Goal: Transaction & Acquisition: Purchase product/service

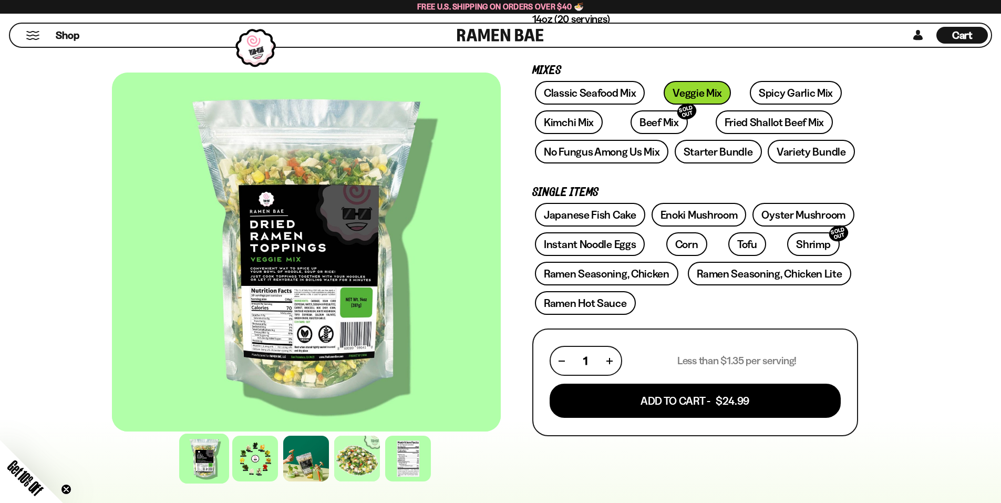
scroll to position [263, 0]
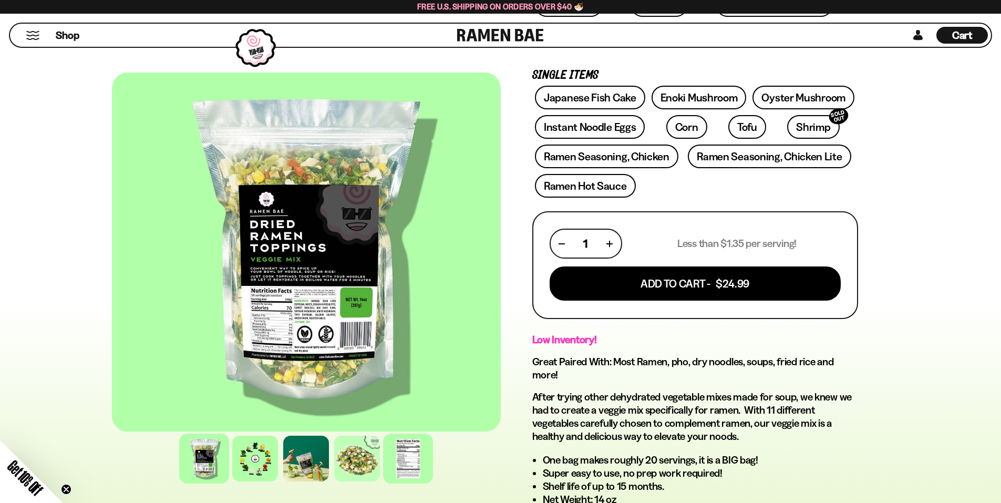
click at [415, 448] on div at bounding box center [408, 459] width 50 height 50
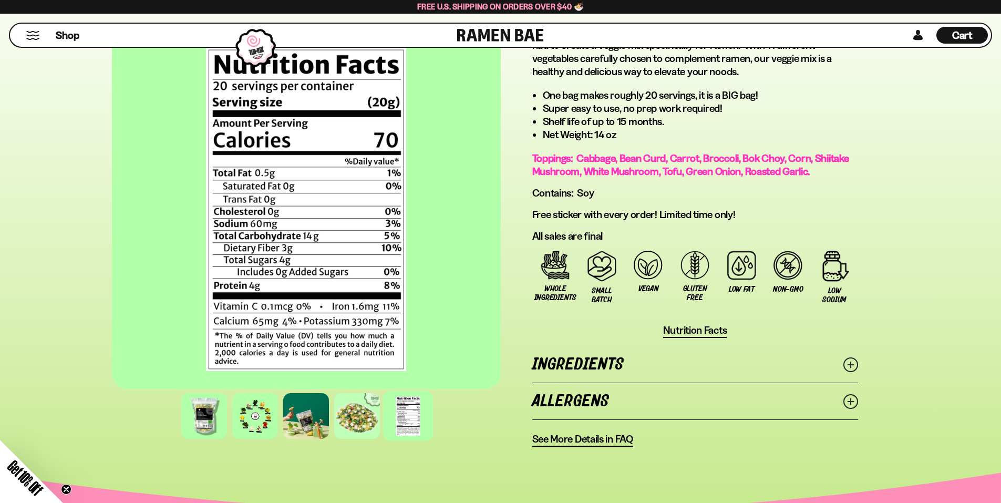
scroll to position [631, 0]
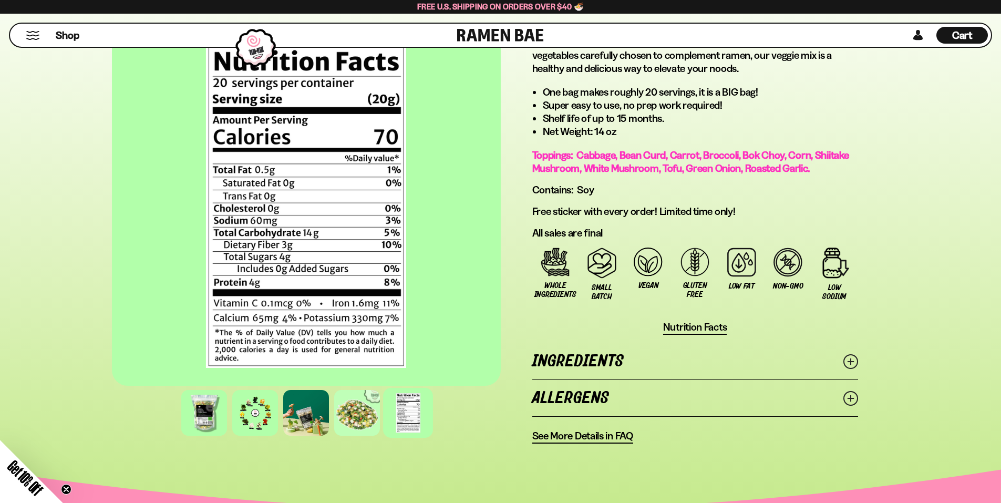
click at [714, 327] on span "Nutrition Facts" at bounding box center [695, 327] width 64 height 13
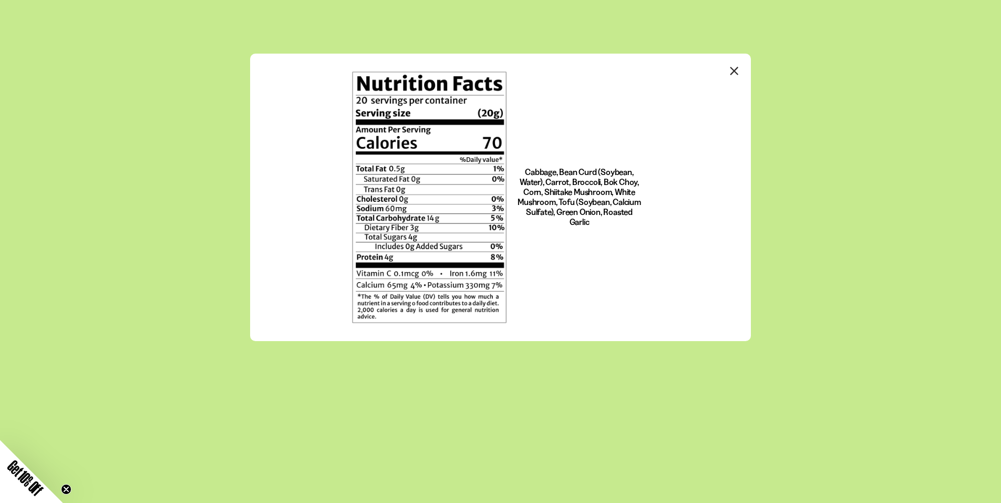
scroll to position [0, 0]
click at [734, 72] on icon "Close modal" at bounding box center [735, 71] width 16 height 16
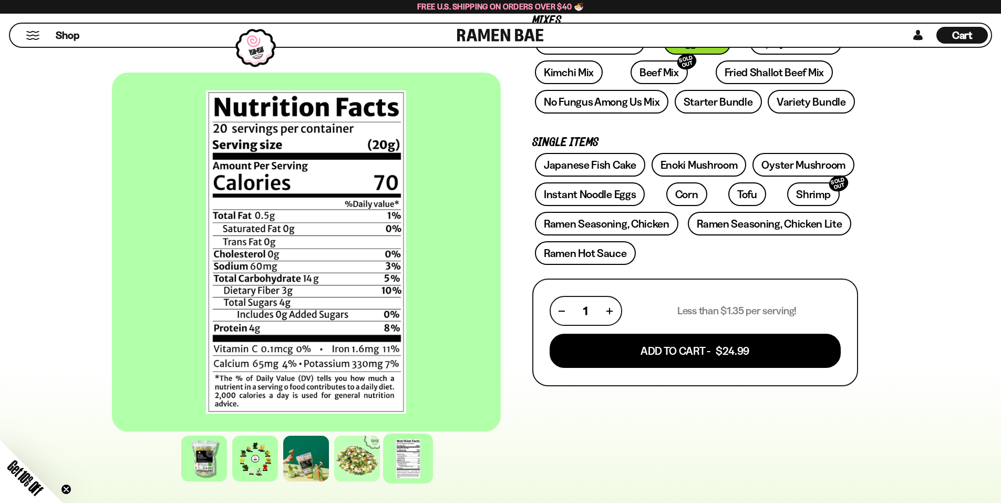
scroll to position [263, 0]
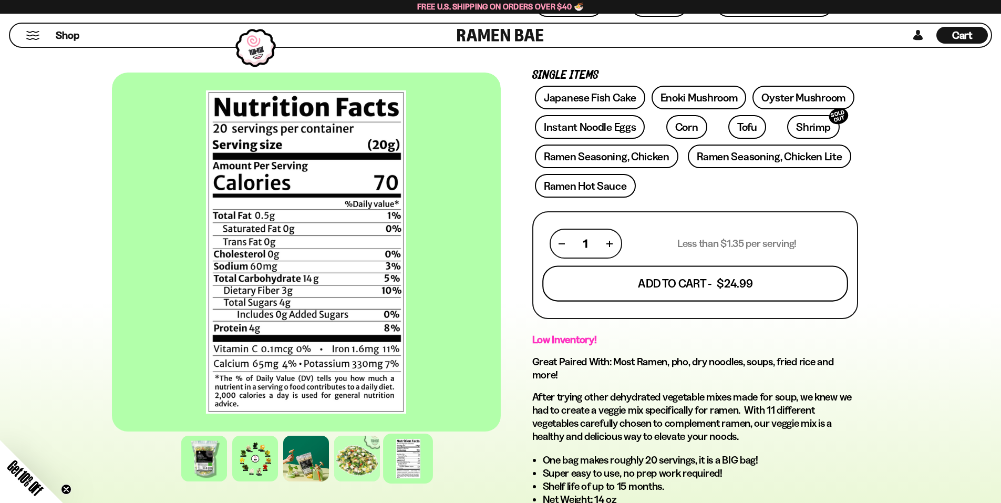
click at [708, 283] on button "Add To Cart - $24.99" at bounding box center [695, 284] width 306 height 36
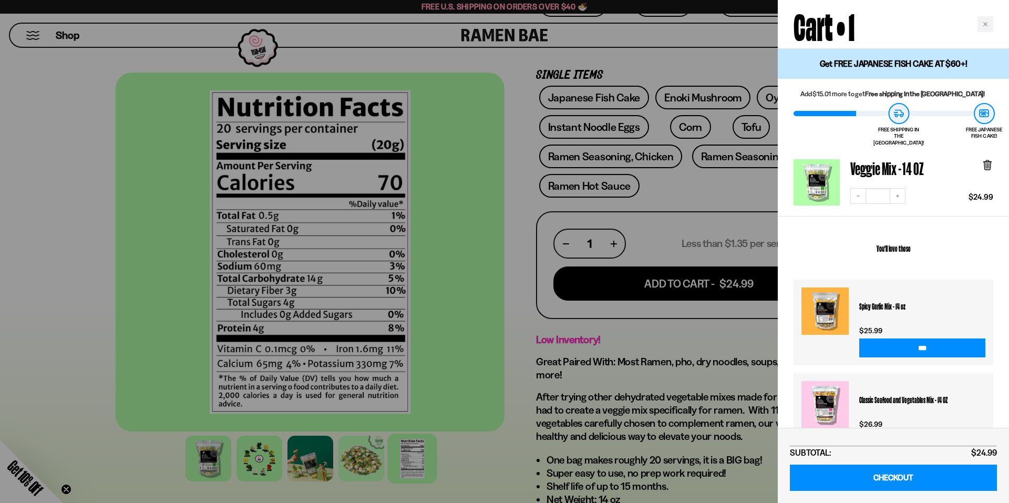
click at [474, 126] on div at bounding box center [504, 251] width 1009 height 503
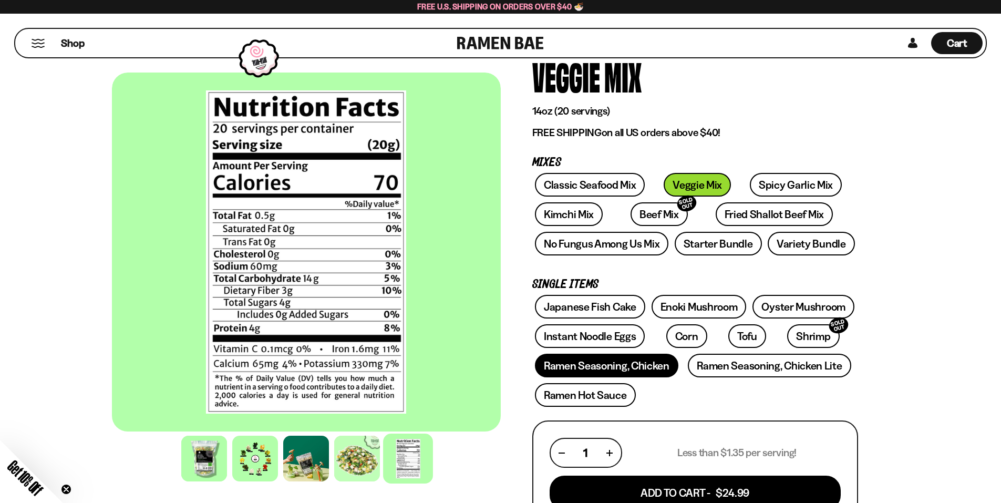
scroll to position [53, 0]
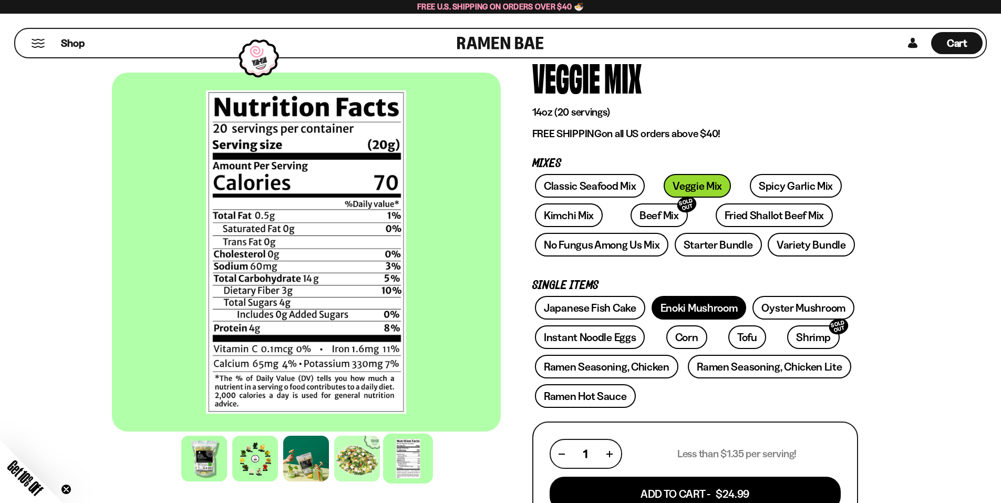
click at [692, 304] on link "Enoki Mushroom" at bounding box center [699, 308] width 95 height 24
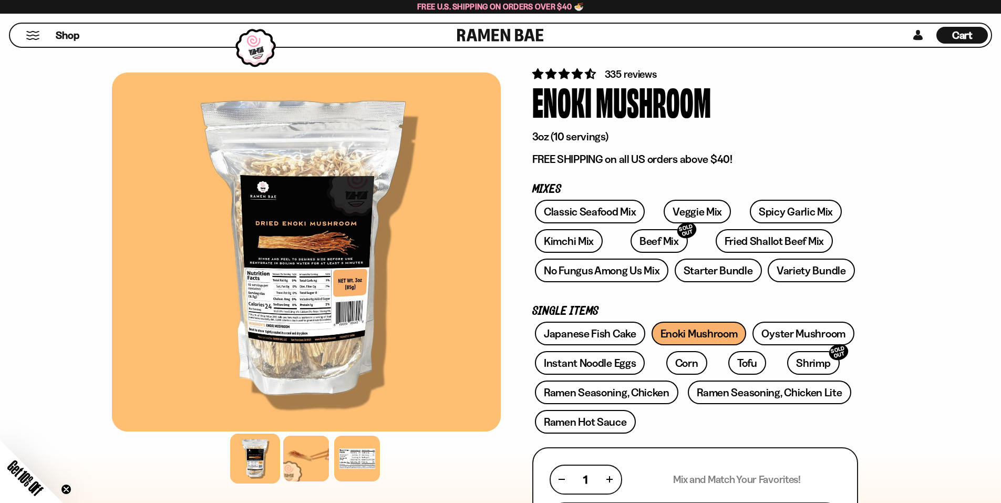
scroll to position [158, 0]
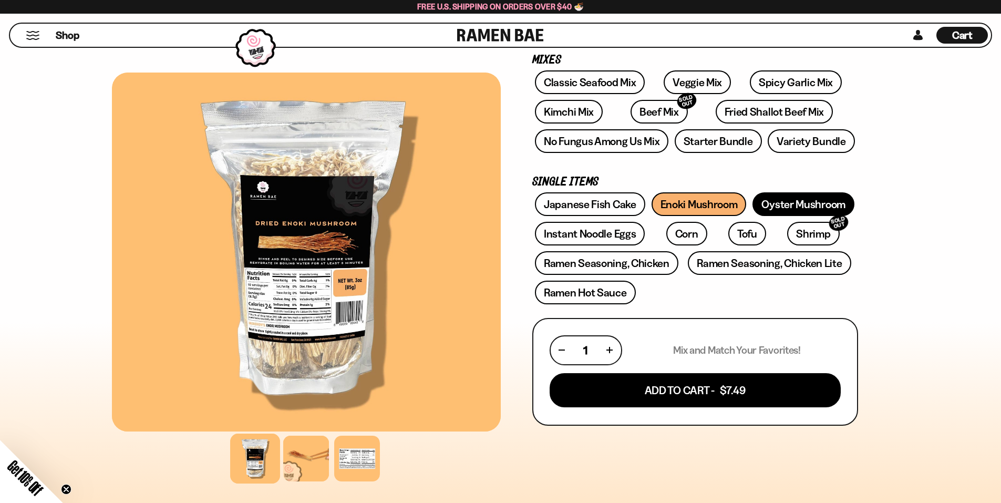
click at [826, 196] on link "Oyster Mushroom" at bounding box center [804, 204] width 102 height 24
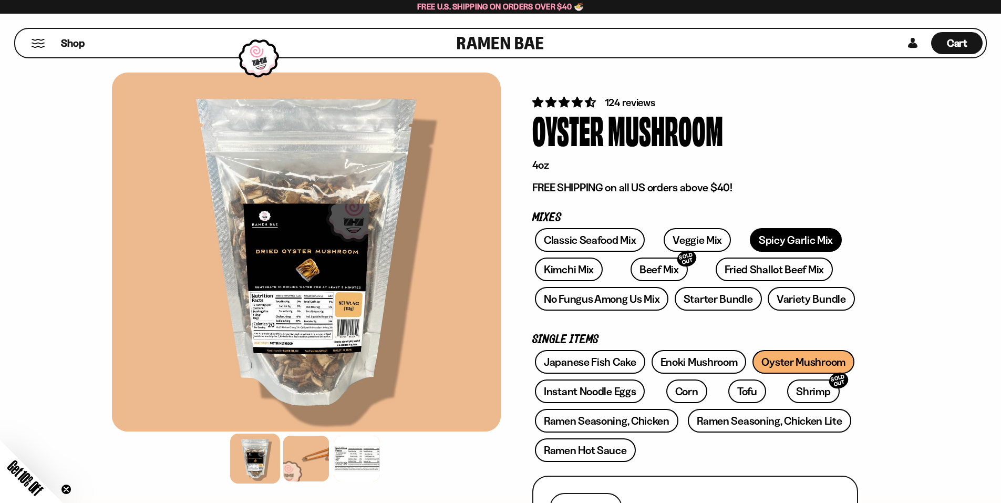
click at [793, 242] on link "Spicy Garlic Mix" at bounding box center [796, 240] width 92 height 24
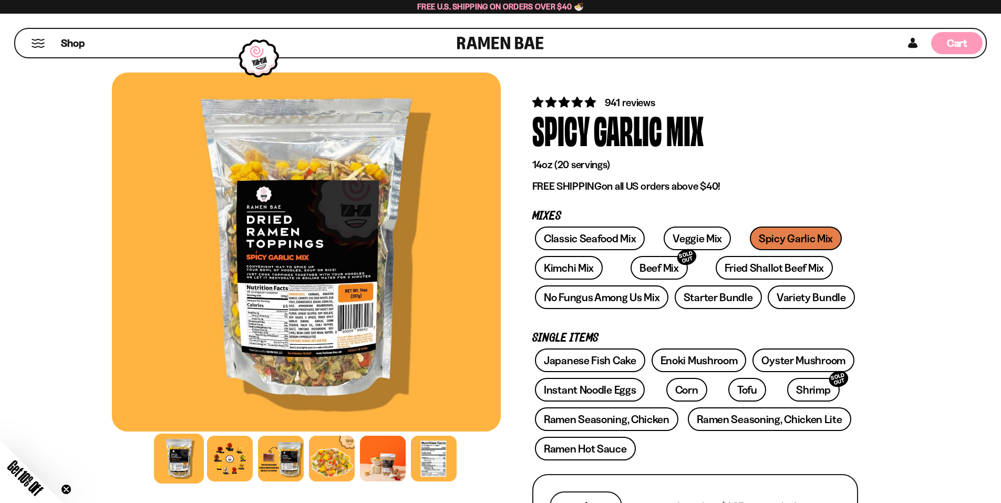
click at [962, 41] on span "Cart" at bounding box center [957, 43] width 20 height 13
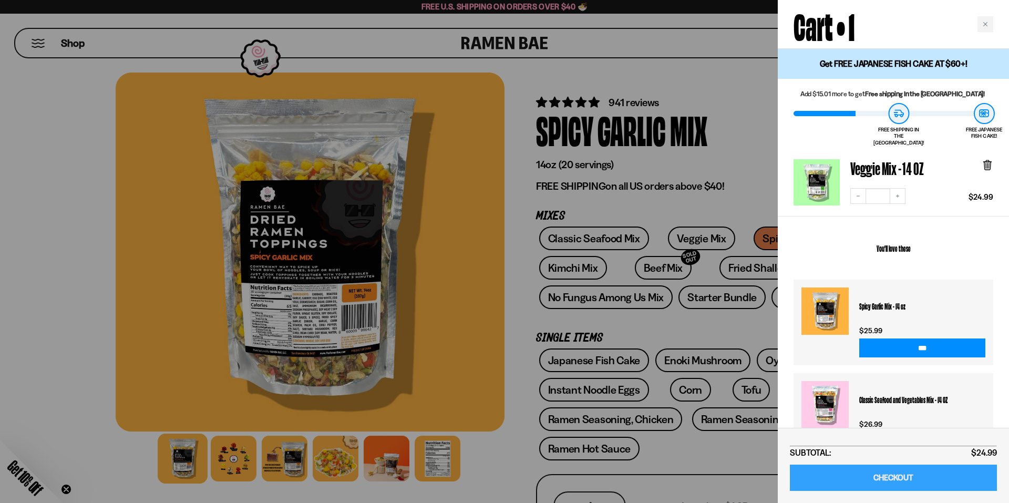
click at [930, 475] on link "CHECKOUT" at bounding box center [893, 478] width 207 height 27
